Goal: Navigation & Orientation: Find specific page/section

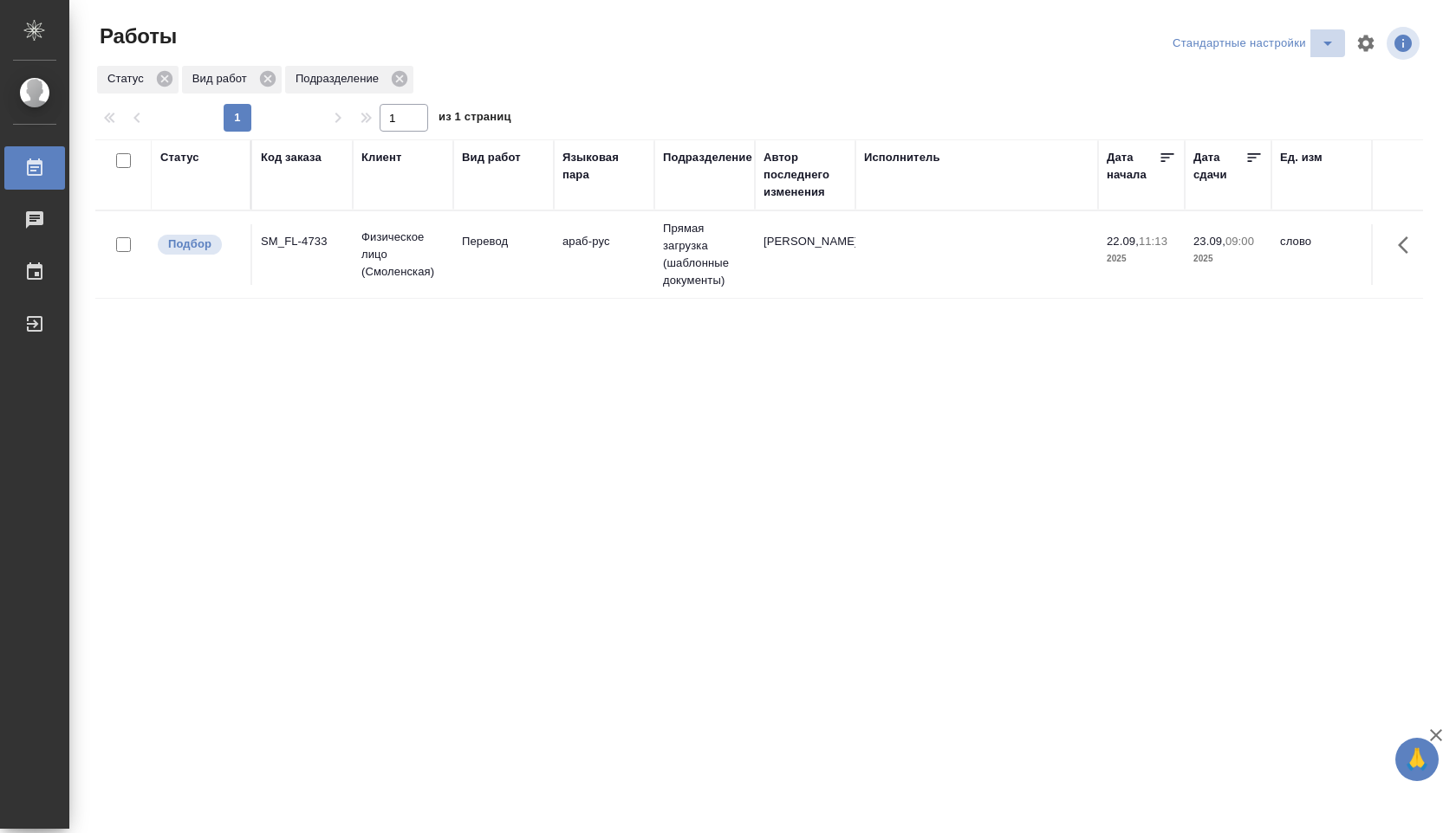
click at [1322, 43] on icon "split button" at bounding box center [1327, 43] width 21 height 21
click at [1290, 87] on li "В работе" at bounding box center [1254, 78] width 181 height 28
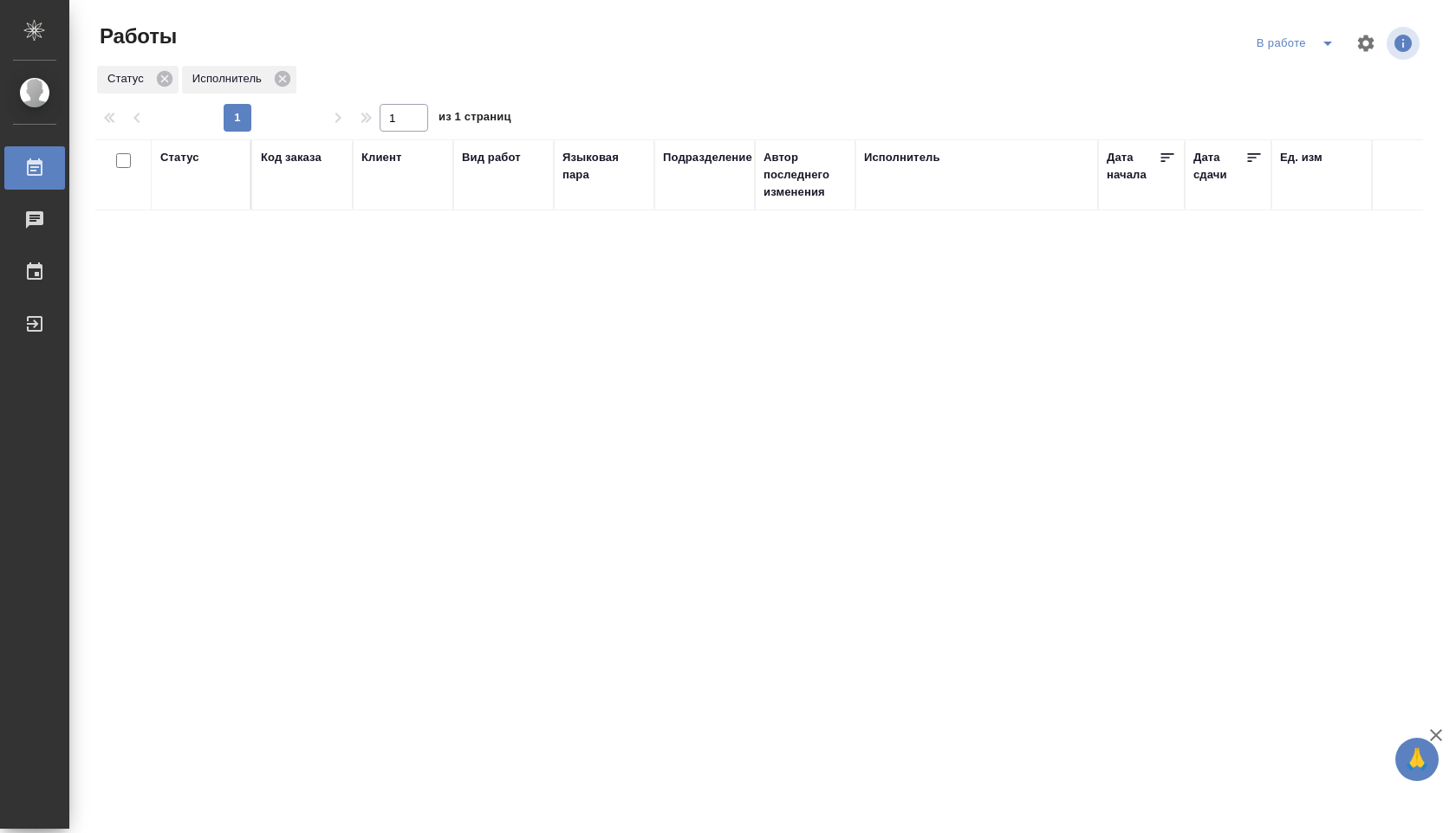
click at [1322, 46] on icon "split button" at bounding box center [1327, 43] width 21 height 21
click at [1296, 77] on li "Стандартные настройки" at bounding box center [1297, 78] width 166 height 28
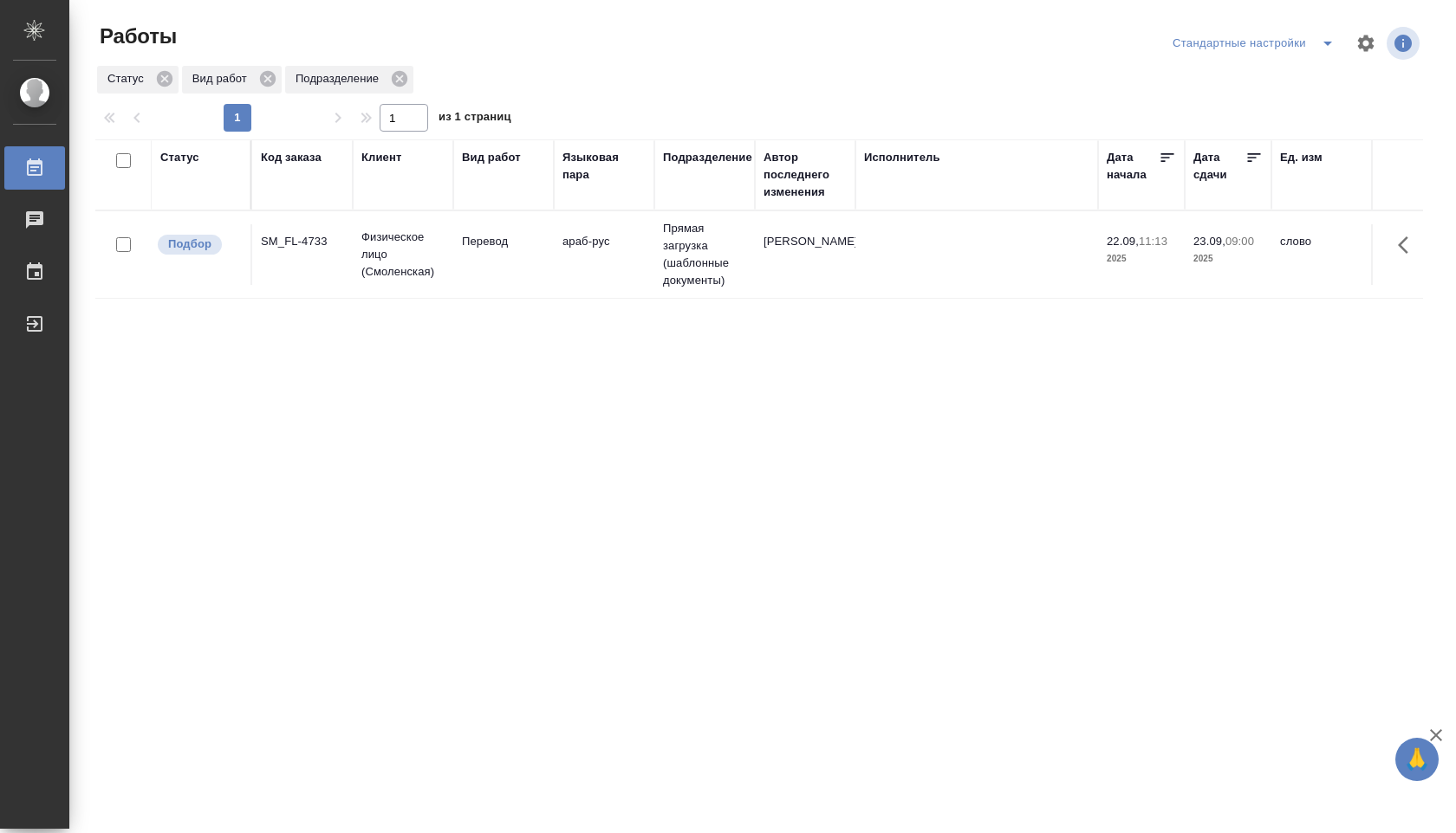
click at [1324, 37] on icon "split button" at bounding box center [1327, 43] width 21 height 21
click at [1269, 77] on li "В работе" at bounding box center [1254, 78] width 181 height 28
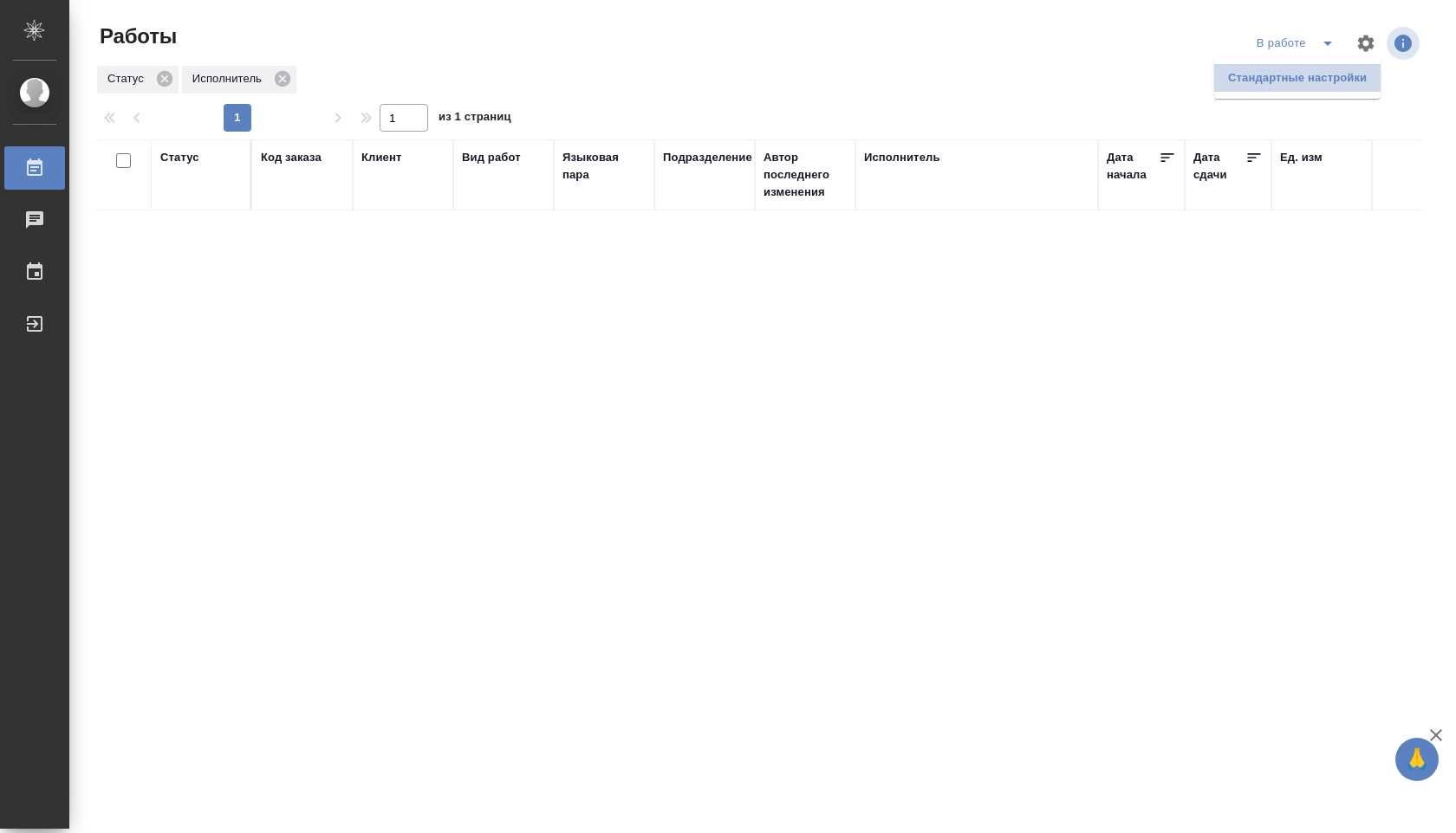
click at [1310, 66] on li "Стандартные настройки" at bounding box center [1297, 78] width 166 height 28
